Goal: Task Accomplishment & Management: Complete application form

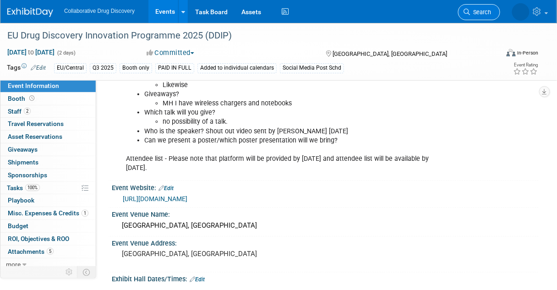
click at [484, 10] on span "Search" at bounding box center [480, 12] width 21 height 7
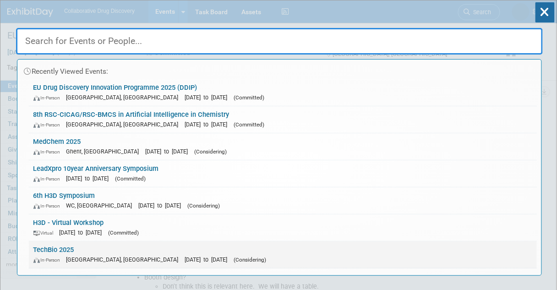
click at [61, 244] on link "TechBio 2025 In-Person London, United Kingdom Oct 16, 2025 to Oct 16, 2025 (Con…" at bounding box center [283, 254] width 508 height 27
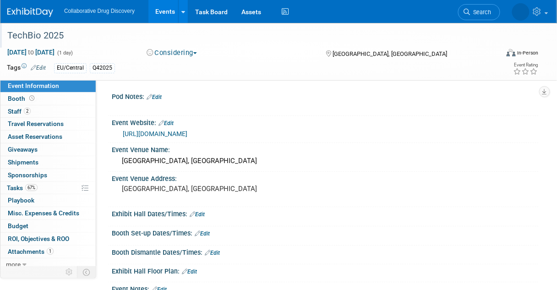
click at [81, 34] on div "TechBio 2025" at bounding box center [248, 35] width 489 height 16
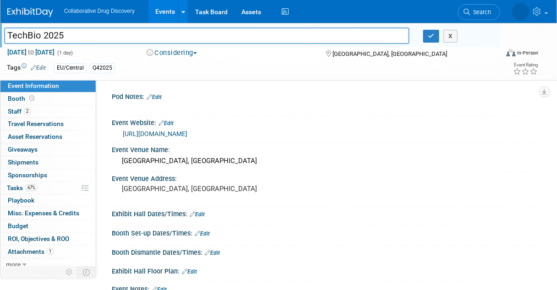
drag, startPoint x: 80, startPoint y: 34, endPoint x: 5, endPoint y: 36, distance: 74.2
click at [5, 36] on input "TechBio 2025" at bounding box center [206, 35] width 405 height 16
click at [161, 9] on link "Events" at bounding box center [164, 11] width 33 height 23
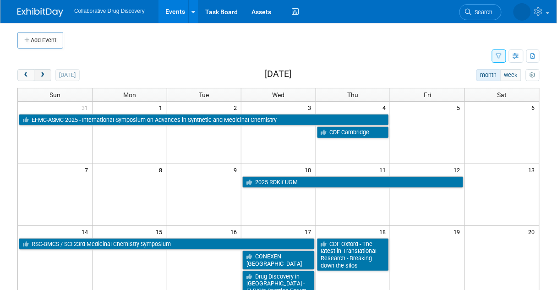
click at [44, 75] on span "next" at bounding box center [42, 75] width 7 height 6
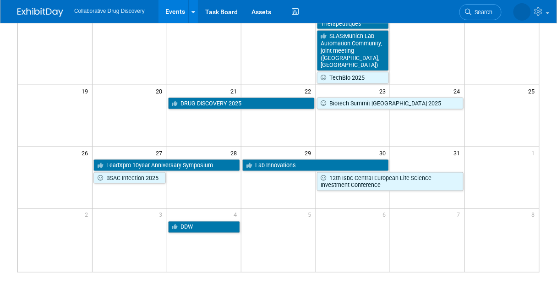
scroll to position [220, 0]
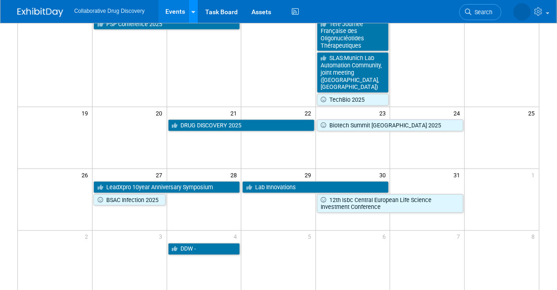
click at [191, 12] on icon at bounding box center [193, 12] width 4 height 6
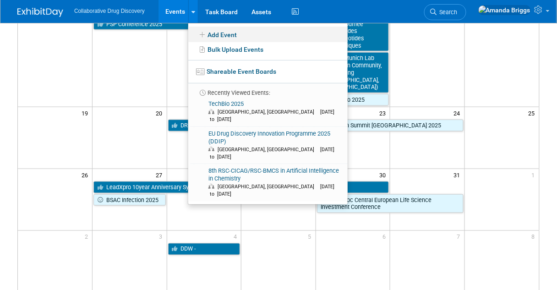
click at [219, 34] on link "Add Event" at bounding box center [267, 35] width 159 height 16
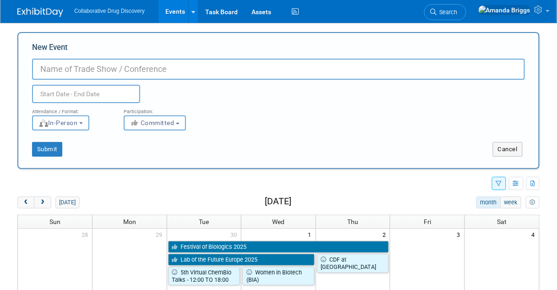
click at [55, 69] on input "New Event" at bounding box center [278, 69] width 493 height 21
paste input "SMR: TARGET IDENTIFICATION AND VALIDATION IN DRUG DISCOVERY"
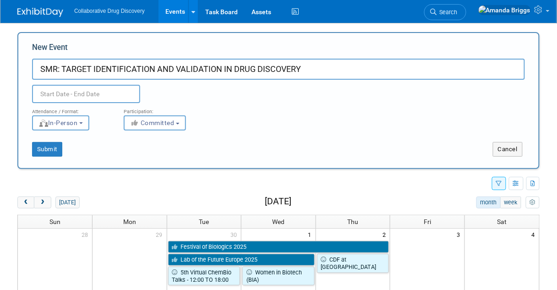
type input "SMR: TARGET IDENTIFICATION AND VALIDATION IN DRUG DISCOVERY"
click at [73, 94] on input "text" at bounding box center [86, 94] width 108 height 18
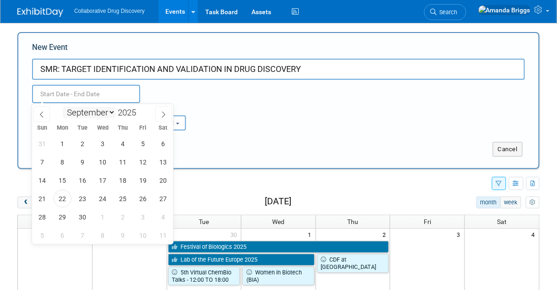
click at [109, 110] on select "January February March April May June July August September October November De…" at bounding box center [89, 112] width 53 height 11
select select "9"
click at [63, 107] on select "January February March April May June July August September October November De…" at bounding box center [89, 112] width 53 height 11
click at [141, 198] on span "24" at bounding box center [143, 199] width 18 height 18
type input "Oct 24, 2025 to Oct 24, 2025"
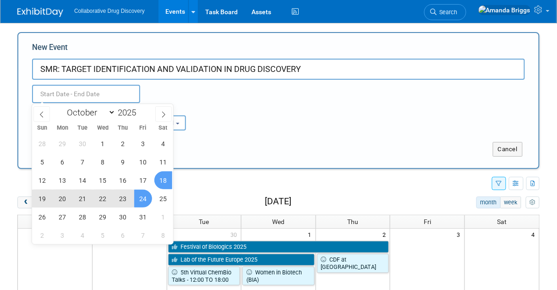
type input "Oct 24, 2025 to Oct 24, 2025"
click at [224, 152] on div "Submit" at bounding box center [126, 149] width 217 height 15
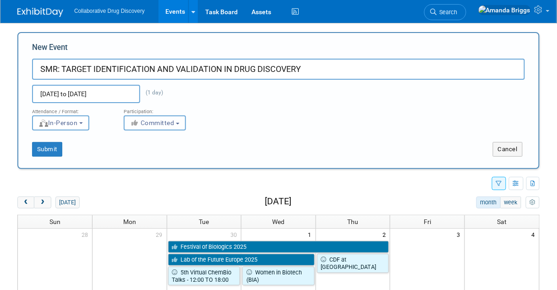
click at [179, 123] on b "button" at bounding box center [178, 124] width 4 height 2
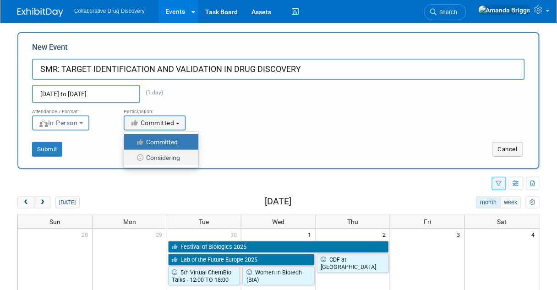
click at [156, 159] on label "Considering" at bounding box center [159, 158] width 60 height 12
click at [132, 159] on input "Considering" at bounding box center [129, 158] width 6 height 6
select select "2"
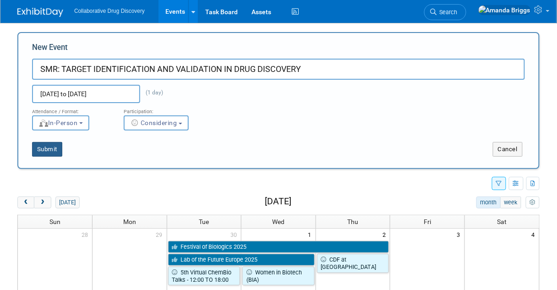
click at [49, 151] on button "Submit" at bounding box center [47, 149] width 30 height 15
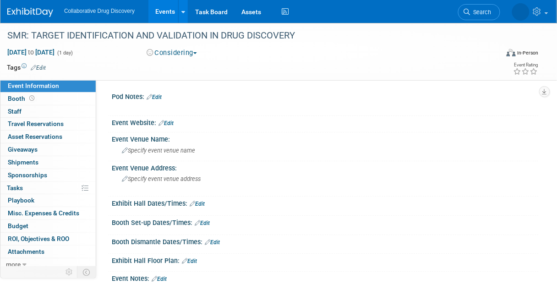
click at [196, 52] on button "Considering" at bounding box center [171, 53] width 57 height 10
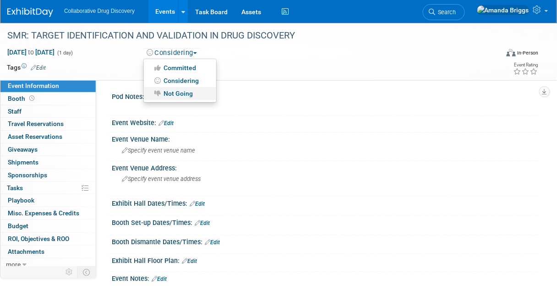
click at [179, 92] on link "Not Going" at bounding box center [180, 93] width 72 height 13
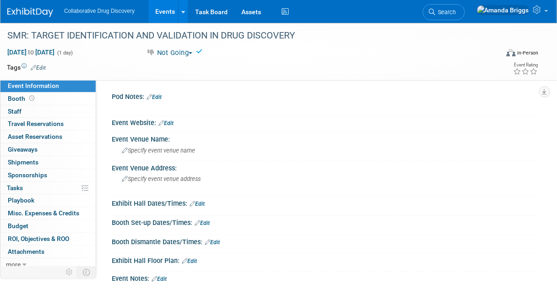
click at [42, 67] on link "Edit" at bounding box center [38, 68] width 15 height 6
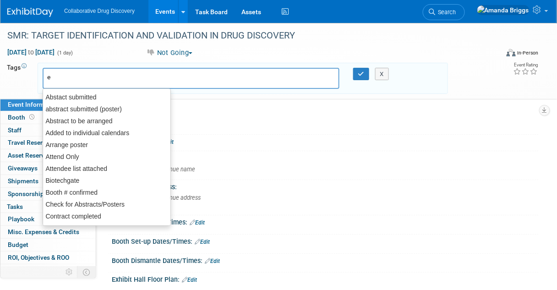
type input "eu"
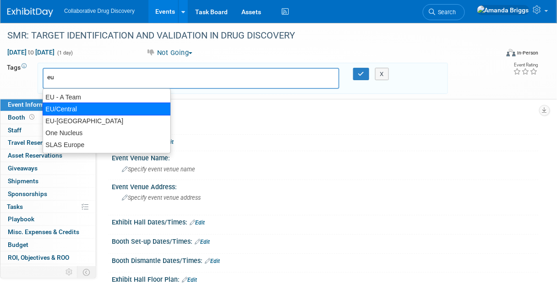
click at [57, 107] on div "EU/Central" at bounding box center [107, 109] width 128 height 13
type input "EU/Central"
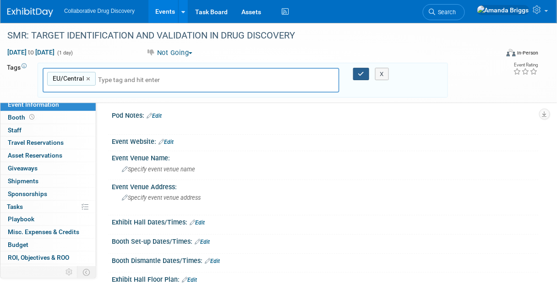
click at [362, 72] on icon "button" at bounding box center [361, 74] width 6 height 6
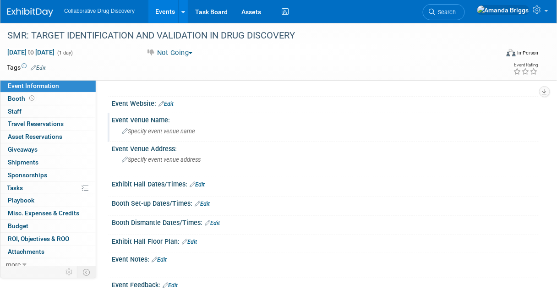
scroll to position [37, 0]
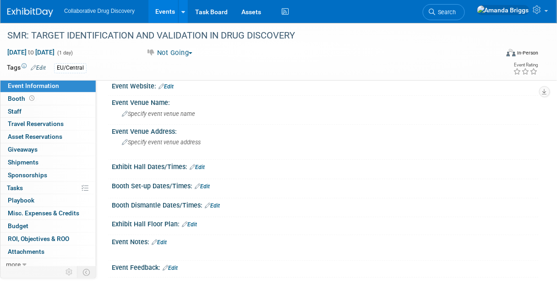
click at [164, 239] on link "Edit" at bounding box center [159, 242] width 15 height 6
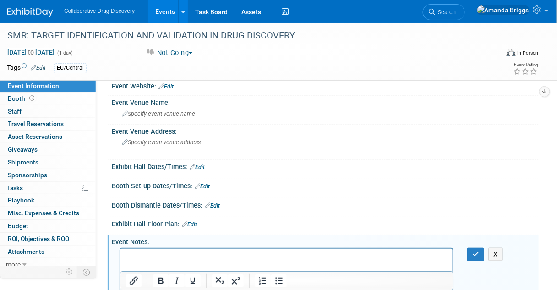
scroll to position [0, 0]
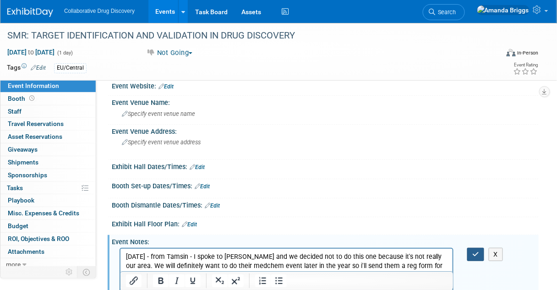
click at [468, 251] on button "button" at bounding box center [475, 254] width 17 height 13
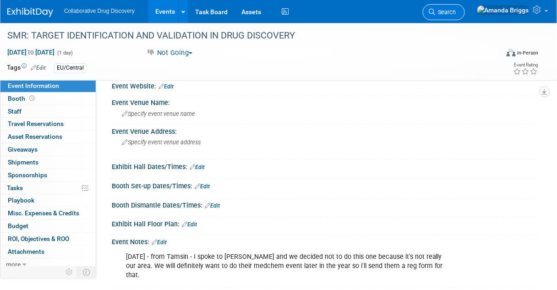
click at [456, 13] on span "Search" at bounding box center [445, 12] width 21 height 7
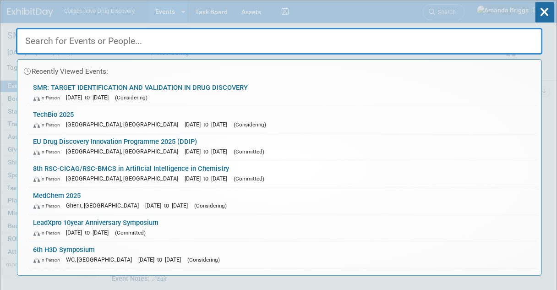
click at [141, 41] on input "text" at bounding box center [279, 41] width 526 height 27
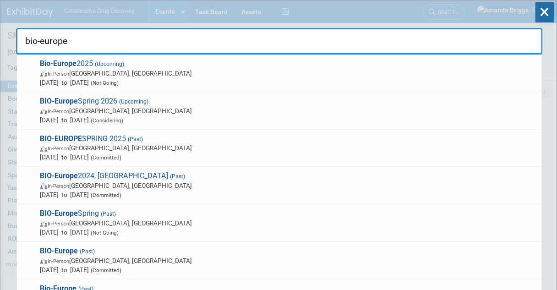
click at [116, 42] on input "bio-europe" at bounding box center [279, 41] width 526 height 27
drag, startPoint x: 106, startPoint y: 42, endPoint x: 37, endPoint y: 39, distance: 69.2
click at [37, 39] on input "bio-europe" at bounding box center [279, 41] width 526 height 27
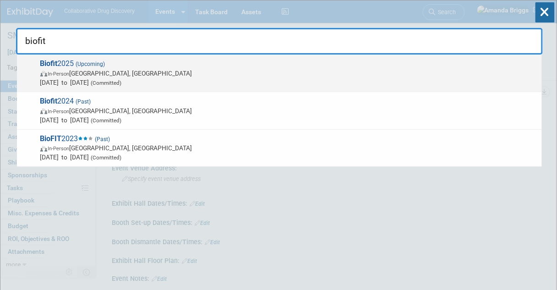
type input "biofit"
click at [75, 62] on span "Biofit 2025 (Upcoming) In-Person Strasbourg, France Dec 2, 2025 to Dec 3, 2025 …" at bounding box center [287, 73] width 499 height 28
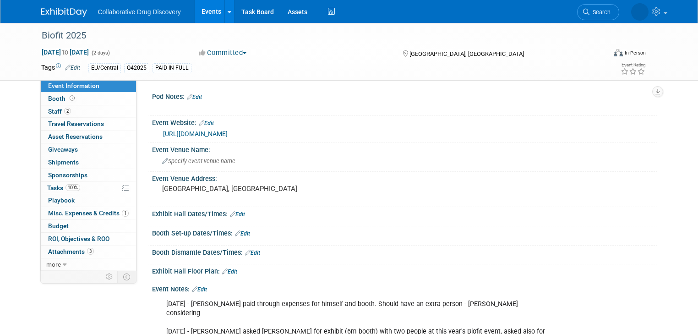
click at [204, 11] on link "Events" at bounding box center [211, 11] width 33 height 23
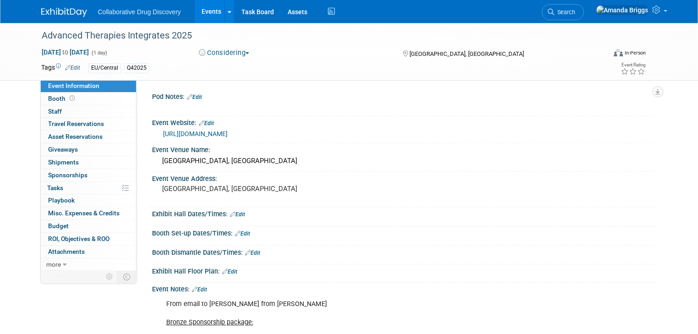
click at [247, 54] on button "Considering" at bounding box center [223, 53] width 57 height 10
click at [234, 92] on link "Not Going" at bounding box center [232, 93] width 72 height 13
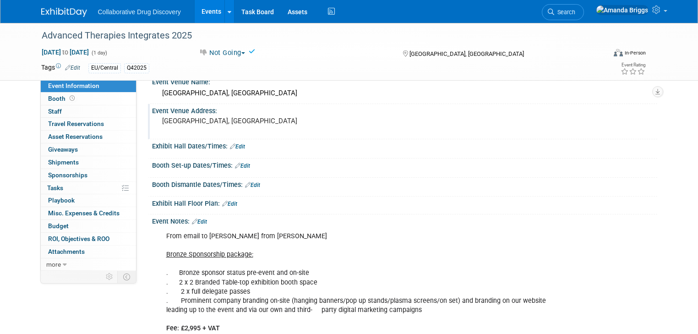
scroll to position [73, 0]
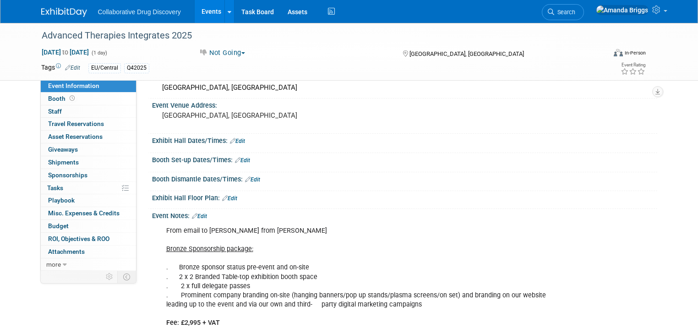
click at [199, 214] on link "Edit" at bounding box center [199, 216] width 15 height 6
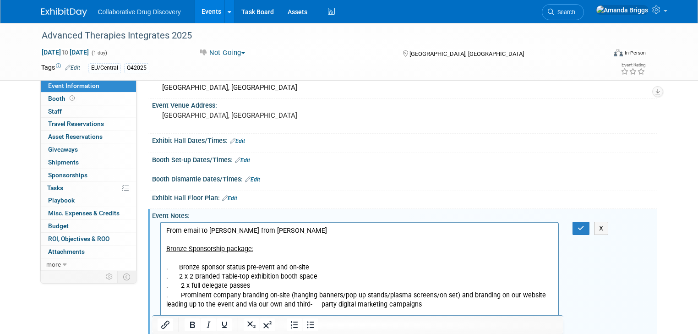
scroll to position [0, 0]
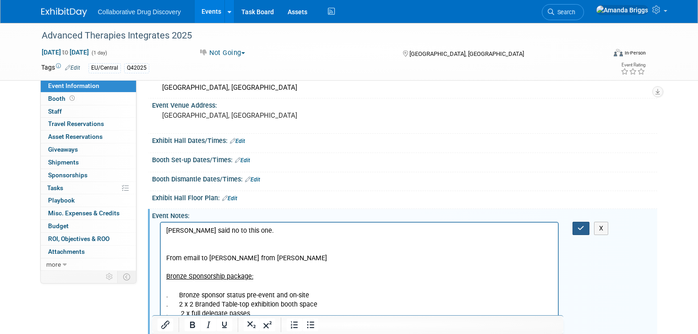
click at [583, 225] on icon "button" at bounding box center [580, 228] width 7 height 6
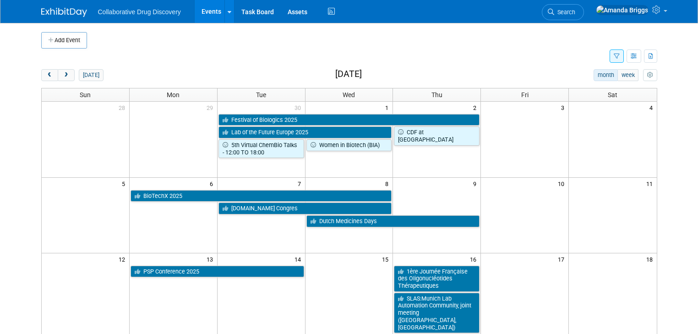
click at [619, 55] on icon "button" at bounding box center [616, 57] width 6 height 6
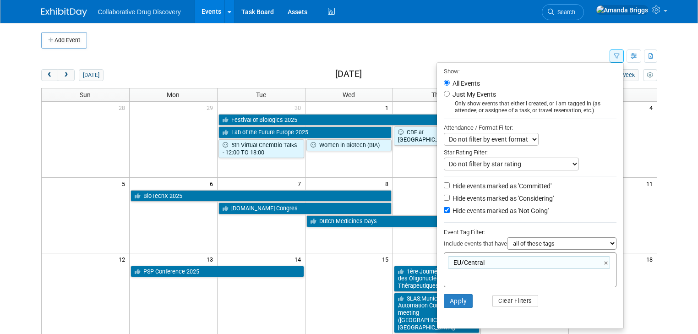
click at [500, 271] on input "text" at bounding box center [484, 275] width 73 height 9
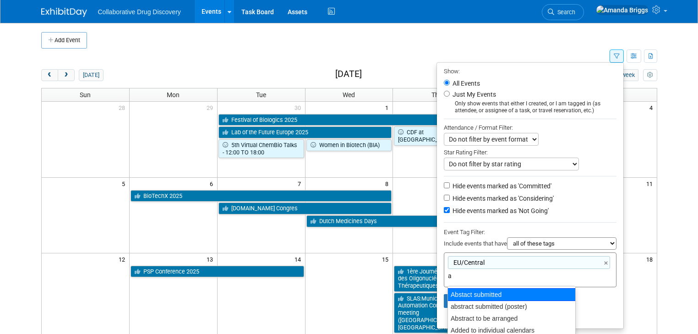
type input "ap"
click at [495, 296] on div "APAC" at bounding box center [511, 294] width 128 height 13
type input "EU/Central, APAC"
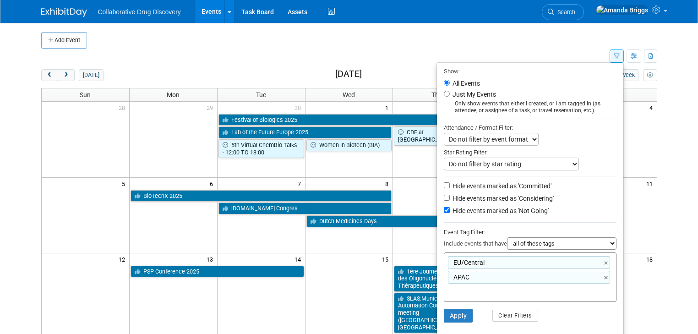
click at [616, 242] on select "all of these tags any one of these tags only and exactly these specific tags" at bounding box center [561, 243] width 109 height 12
select select "any"
click at [513, 237] on select "all of these tags any one of these tags only and exactly these specific tags" at bounding box center [561, 243] width 109 height 12
click at [465, 313] on button "Apply" at bounding box center [458, 316] width 29 height 14
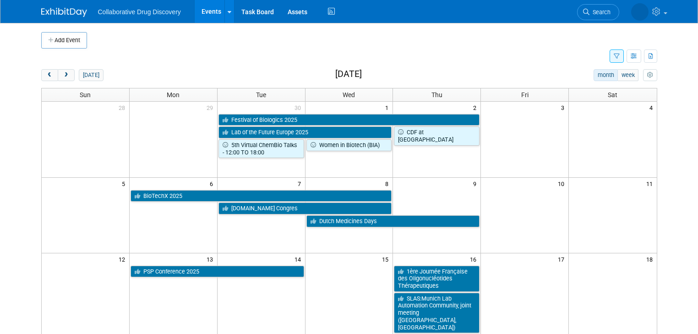
click at [619, 57] on icon "button" at bounding box center [616, 57] width 6 height 6
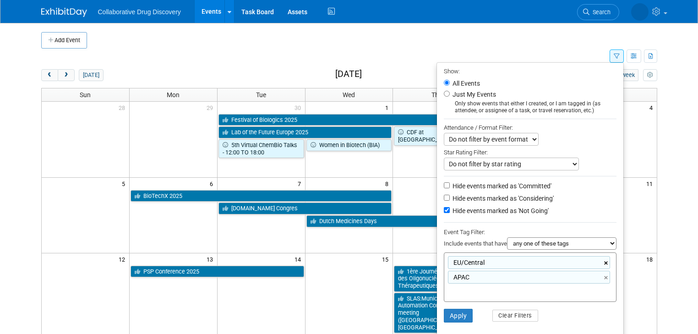
click at [610, 262] on link "×" at bounding box center [607, 263] width 6 height 11
type input "APAC"
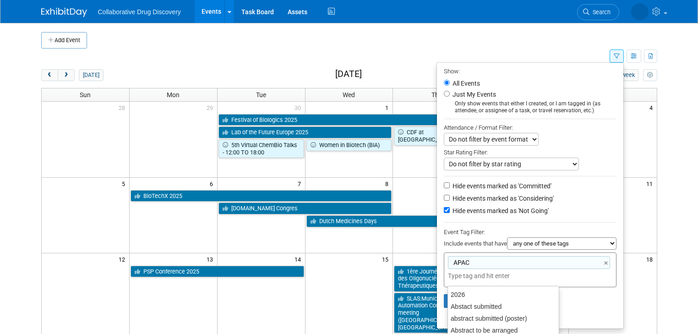
click at [597, 295] on li "Apply Clear Filters" at bounding box center [530, 300] width 186 height 27
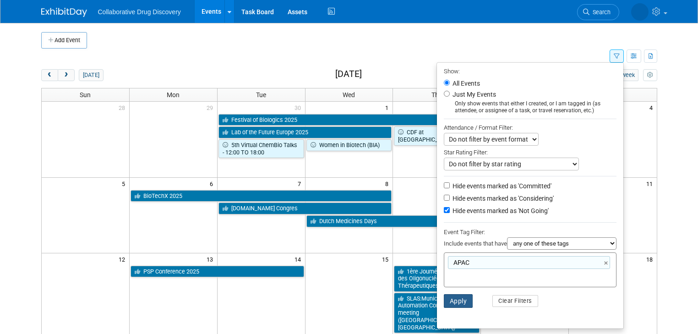
click at [468, 302] on button "Apply" at bounding box center [458, 301] width 29 height 14
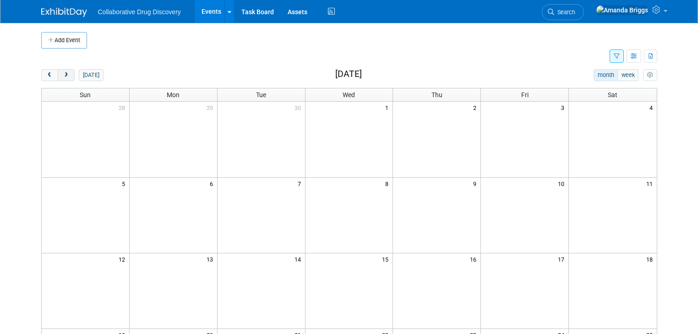
click at [63, 73] on span "next" at bounding box center [66, 75] width 7 height 6
click at [46, 75] on span "prev" at bounding box center [49, 75] width 7 height 6
click at [637, 57] on icon "button" at bounding box center [633, 57] width 7 height 6
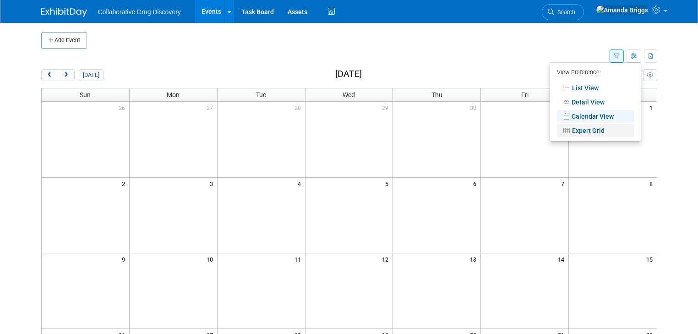
click at [593, 128] on link "Expert Grid" at bounding box center [595, 130] width 77 height 13
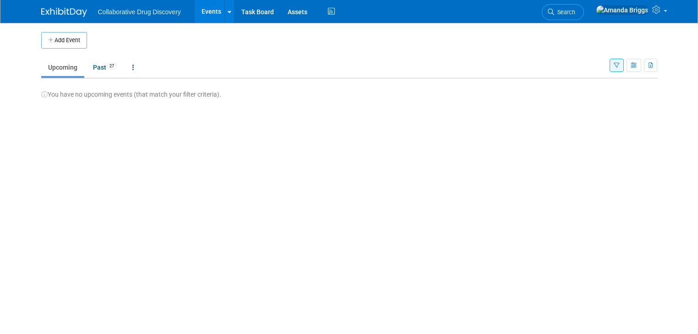
click at [60, 68] on link "Upcoming" at bounding box center [62, 67] width 43 height 17
click at [92, 68] on link "Past 27" at bounding box center [105, 67] width 38 height 17
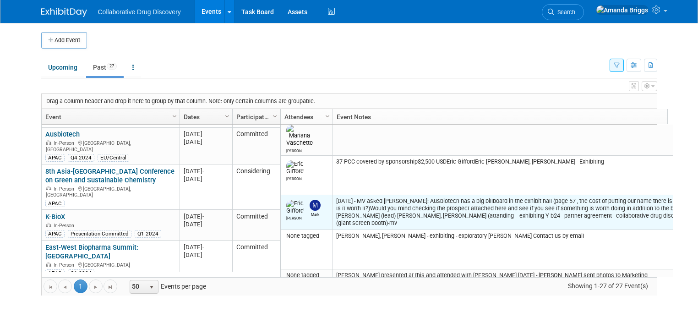
scroll to position [330, 0]
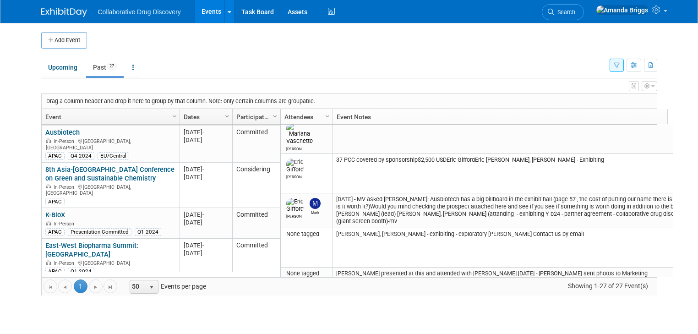
click at [619, 66] on icon "button" at bounding box center [616, 66] width 6 height 6
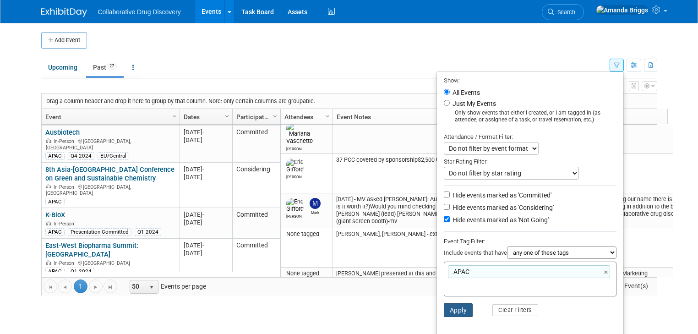
click at [462, 307] on button "Apply" at bounding box center [458, 310] width 29 height 14
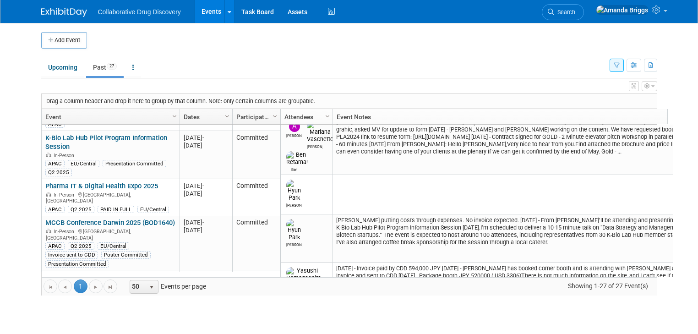
scroll to position [1032, 0]
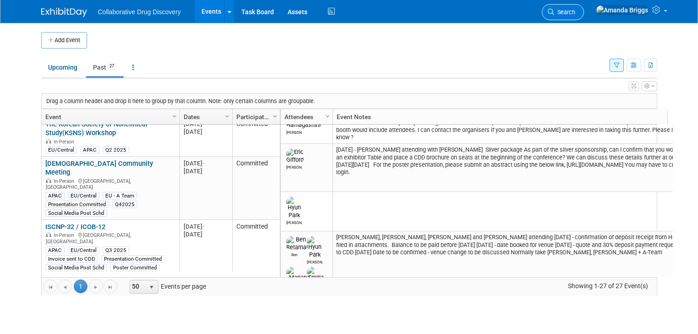
click at [584, 16] on link "Search" at bounding box center [563, 12] width 42 height 16
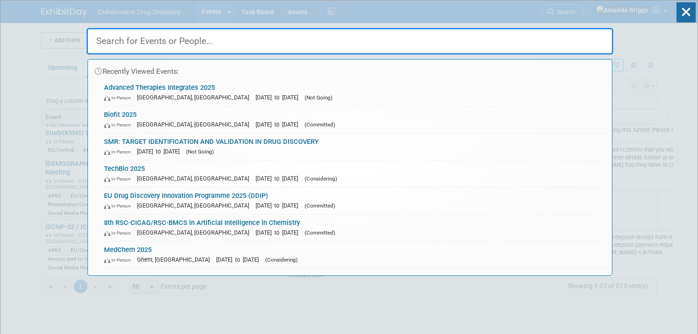
click at [473, 43] on input "text" at bounding box center [350, 41] width 526 height 27
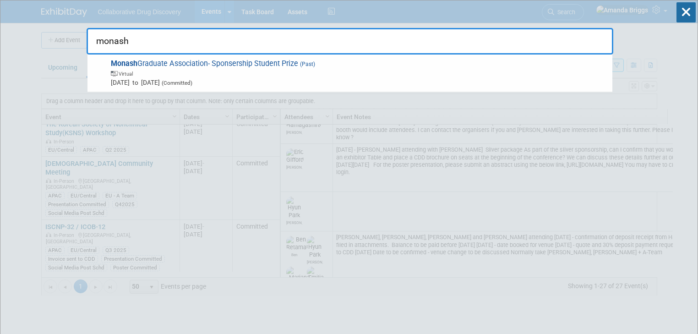
type input "monash"
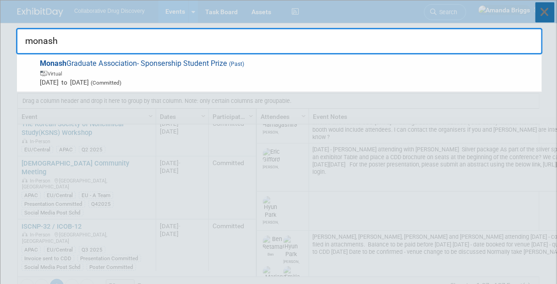
click at [548, 15] on icon at bounding box center [544, 12] width 19 height 20
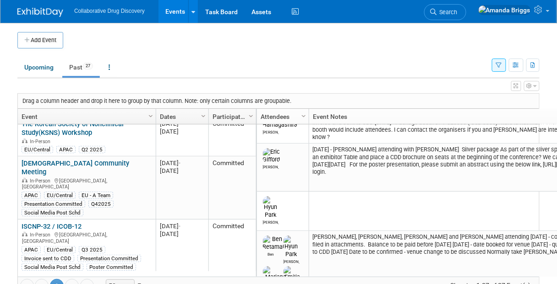
click at [498, 63] on icon "button" at bounding box center [499, 66] width 6 height 6
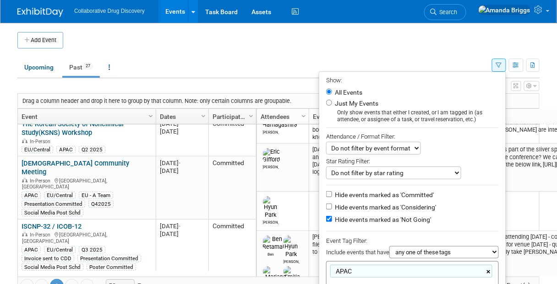
click at [488, 271] on link "×" at bounding box center [489, 272] width 6 height 11
type input "eu"
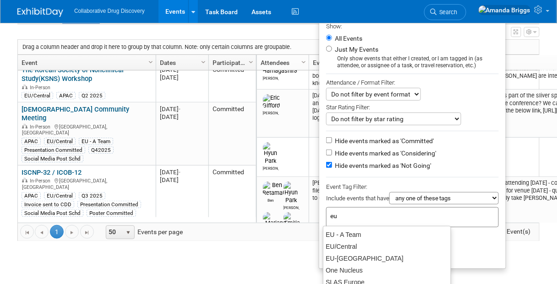
scroll to position [60, 0]
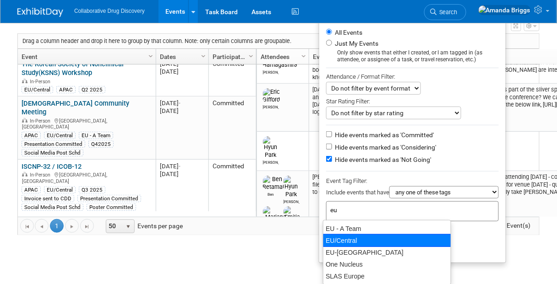
click at [371, 239] on div "EU/Central" at bounding box center [387, 240] width 128 height 13
type input "EU/Central"
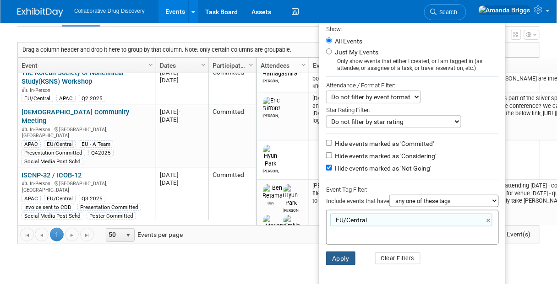
click at [345, 257] on button "Apply" at bounding box center [340, 259] width 29 height 14
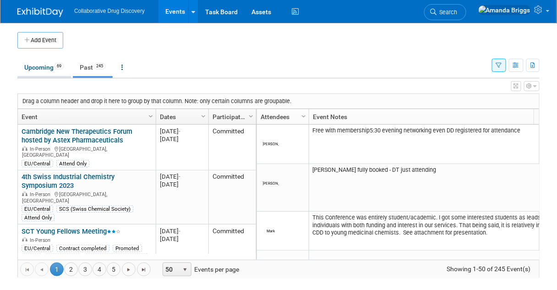
click at [39, 68] on link "Upcoming 69" at bounding box center [44, 67] width 54 height 17
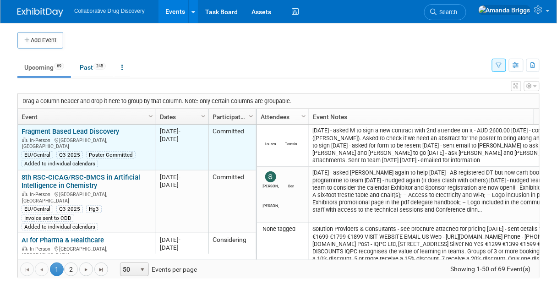
click at [106, 131] on link "Fragment Based Lead Discovery" at bounding box center [71, 131] width 98 height 8
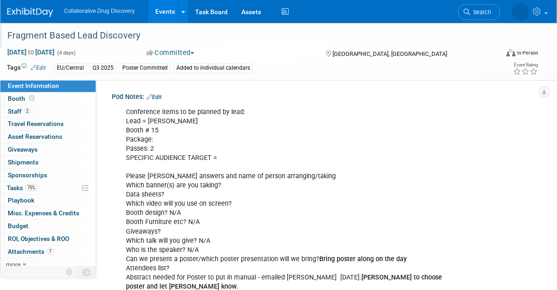
click at [149, 35] on div "Fragment Based Lead Discovery" at bounding box center [248, 35] width 489 height 16
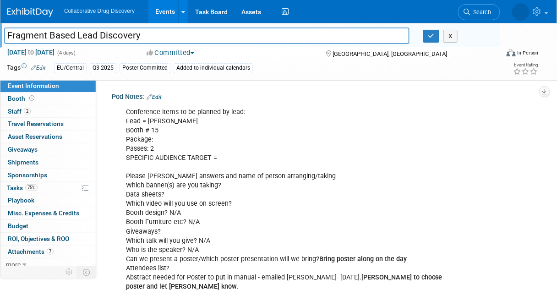
drag, startPoint x: 149, startPoint y: 35, endPoint x: 9, endPoint y: 39, distance: 139.7
click at [9, 39] on input "Fragment Based Lead Discovery" at bounding box center [206, 35] width 405 height 16
